Goal: Find specific page/section: Find specific page/section

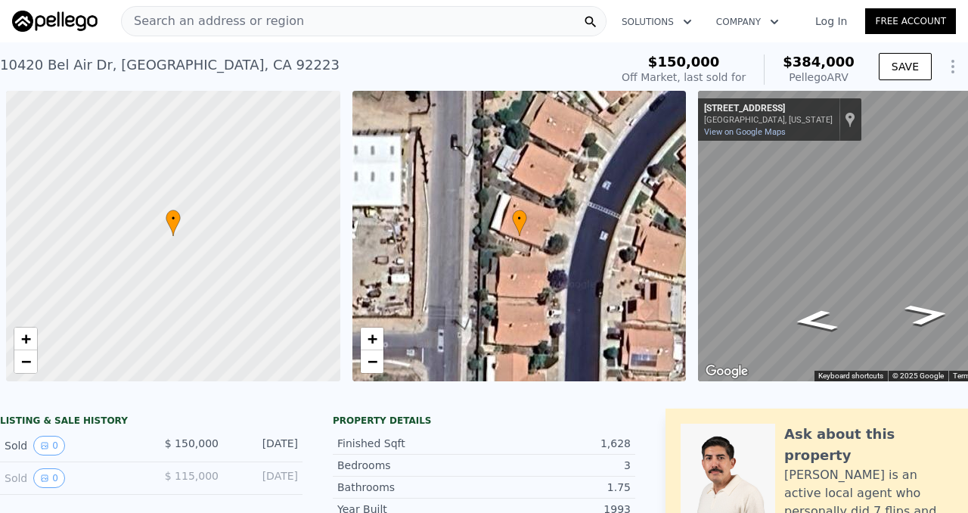
scroll to position [0, 6]
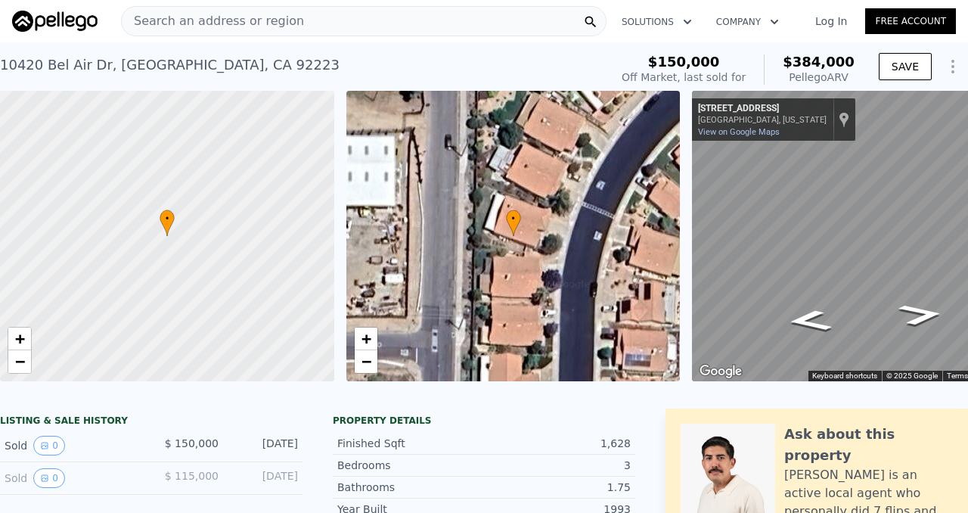
click at [154, 20] on span "Search an address or region" at bounding box center [213, 21] width 182 height 18
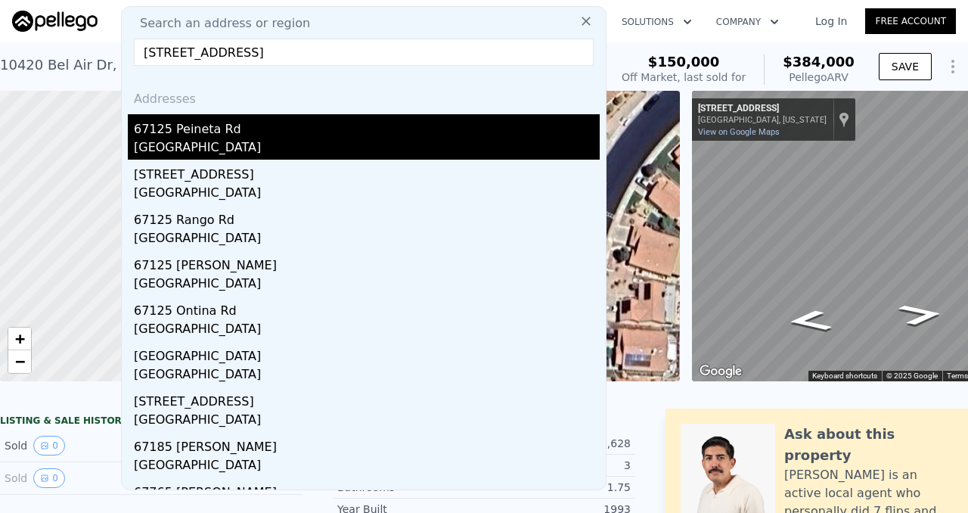
type input "[STREET_ADDRESS]"
click at [178, 138] on div "[GEOGRAPHIC_DATA]" at bounding box center [367, 148] width 466 height 21
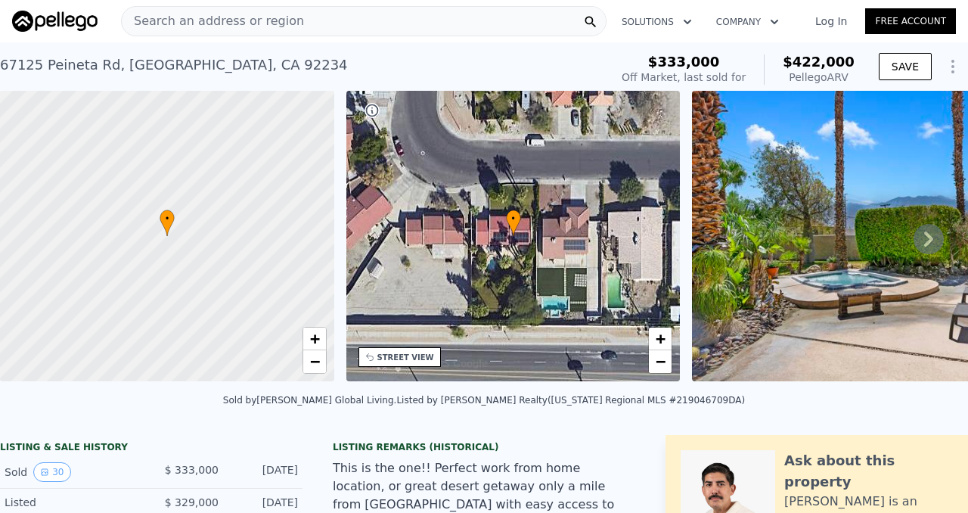
click at [196, 23] on span "Search an address or region" at bounding box center [213, 21] width 182 height 18
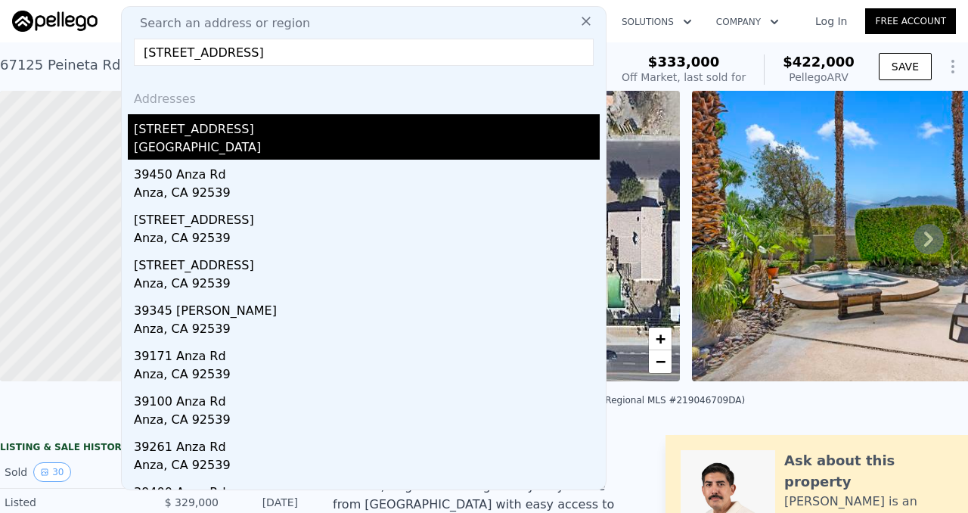
type input "[STREET_ADDRESS]"
click at [228, 137] on div "[STREET_ADDRESS]" at bounding box center [367, 126] width 466 height 24
